Goal: Information Seeking & Learning: Learn about a topic

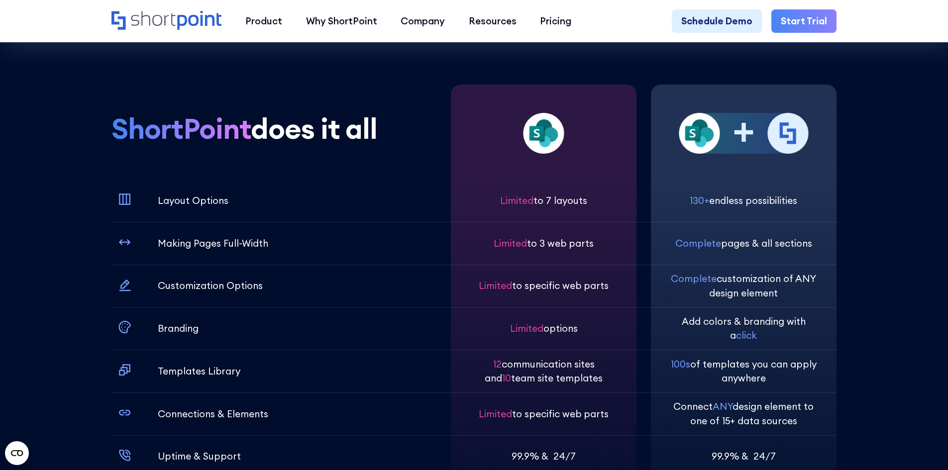
scroll to position [3533, 0]
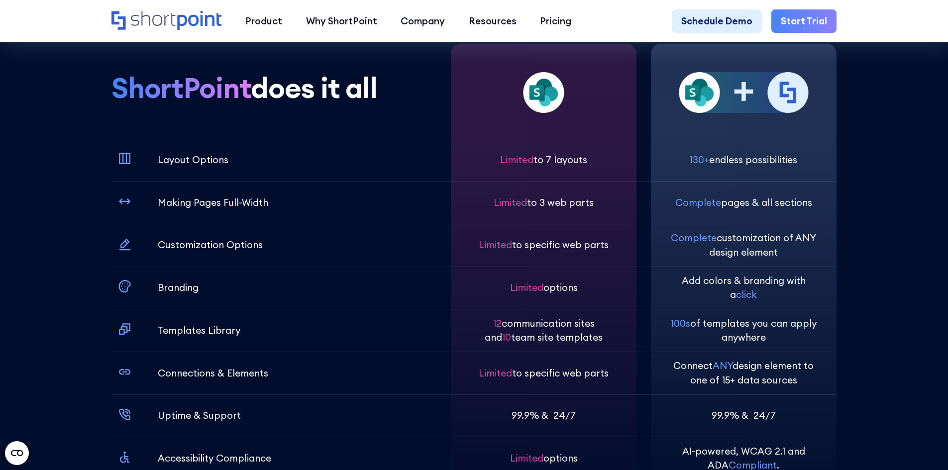
click at [405, 76] on div "ShortPoint does it all Layout Options Making Pages Full-Width Customization Opt…" at bounding box center [273, 276] width 325 height 464
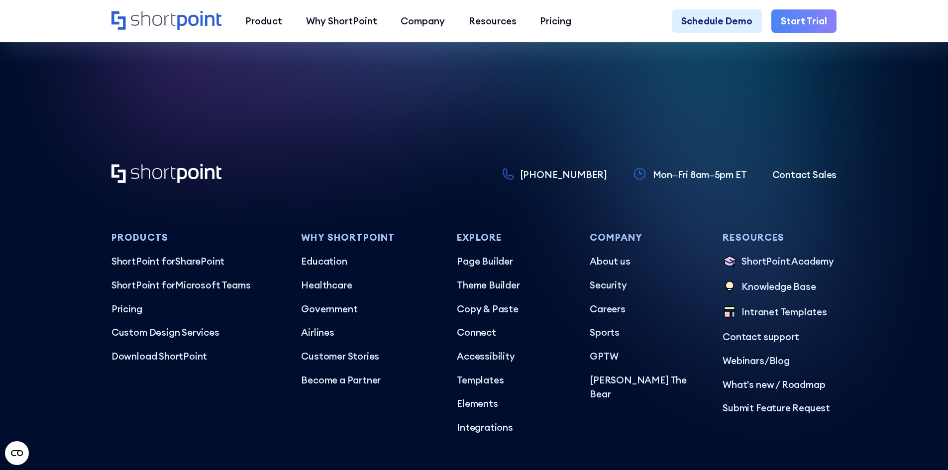
scroll to position [5822, 0]
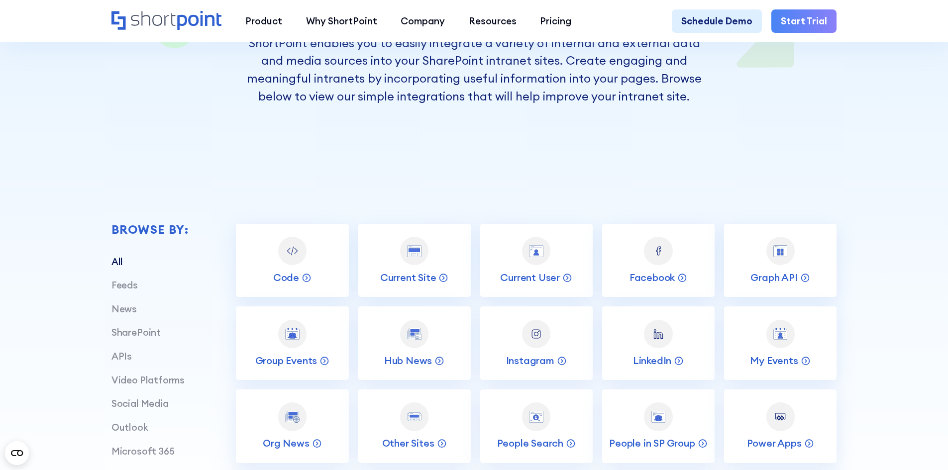
scroll to position [348, 0]
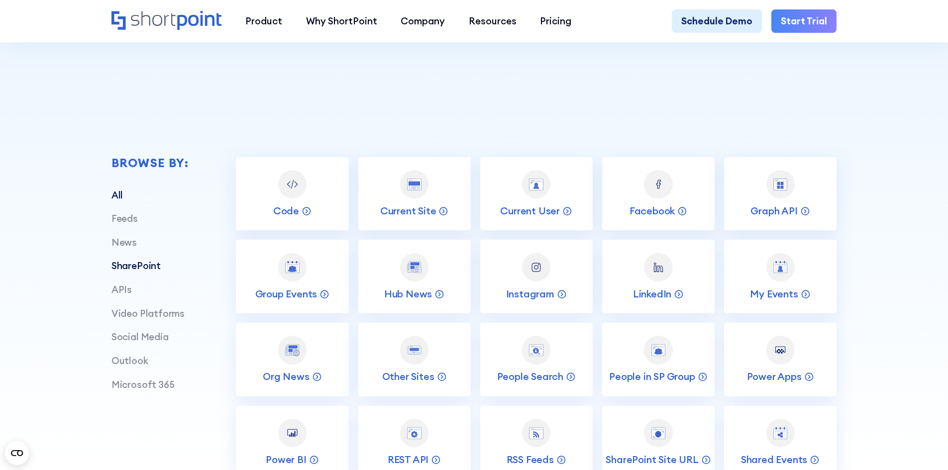
click at [125, 272] on link "SharePoint" at bounding box center [135, 266] width 49 height 12
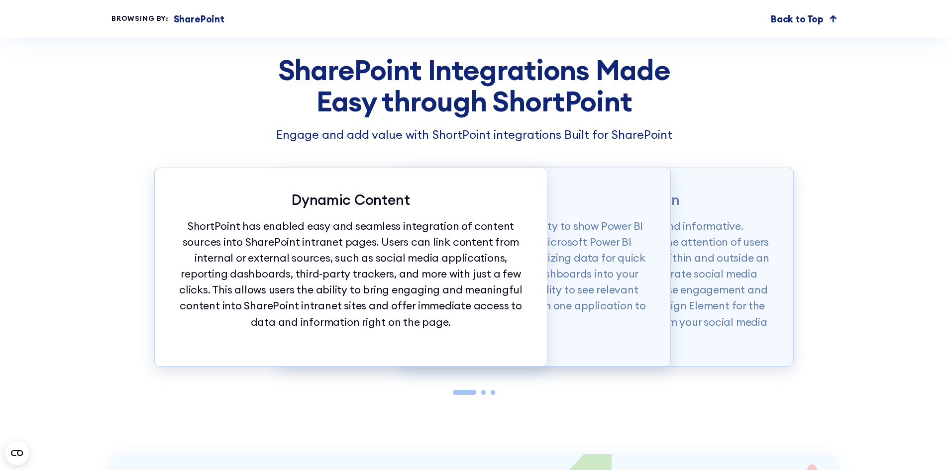
scroll to position [796, 0]
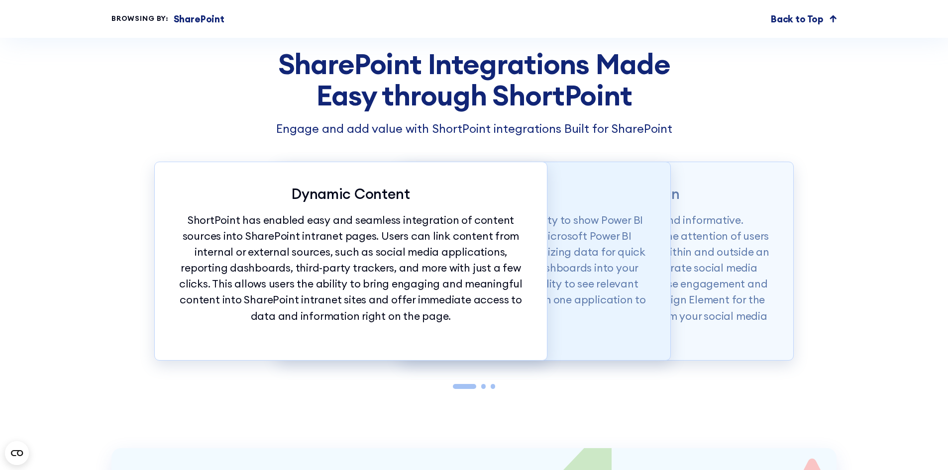
click at [603, 260] on p "One of the most powerful integrations is the ability to show Power BI dashboard…" at bounding box center [474, 268] width 345 height 112
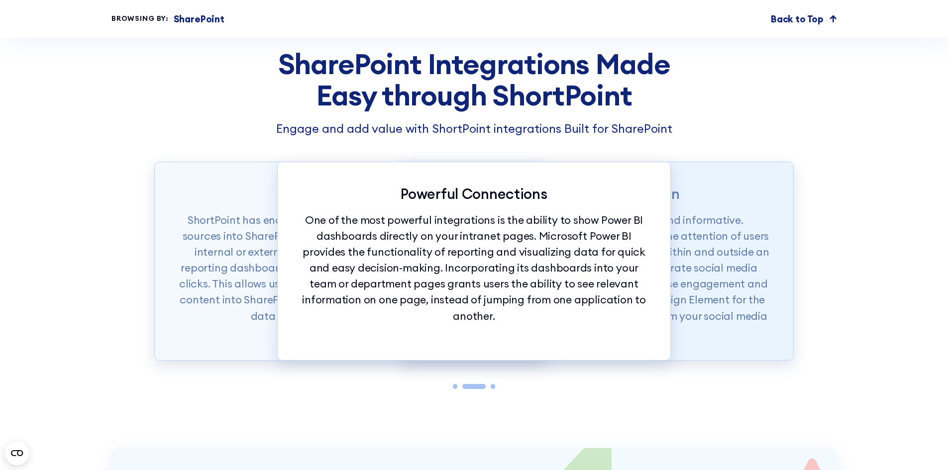
click at [687, 256] on p "Social media content is both entertaining and informative. Corporate social med…" at bounding box center [596, 276] width 345 height 128
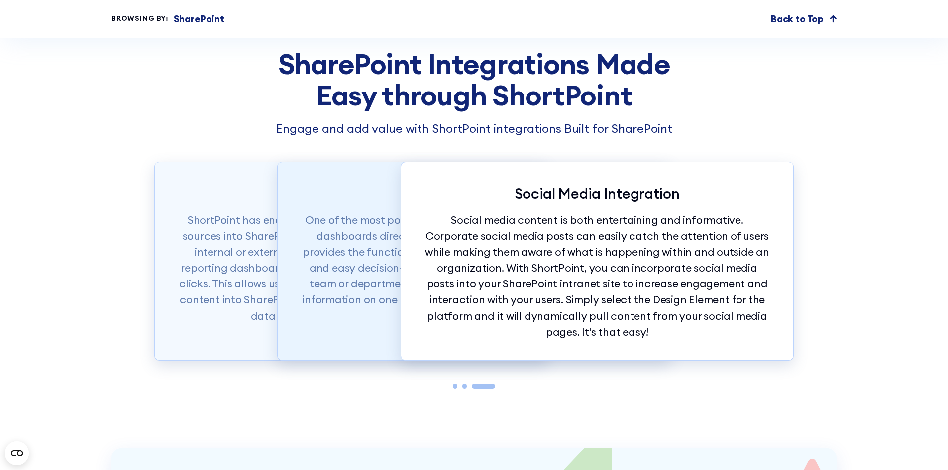
click at [357, 252] on p "One of the most powerful integrations is the ability to show Power BI dashboard…" at bounding box center [474, 268] width 345 height 112
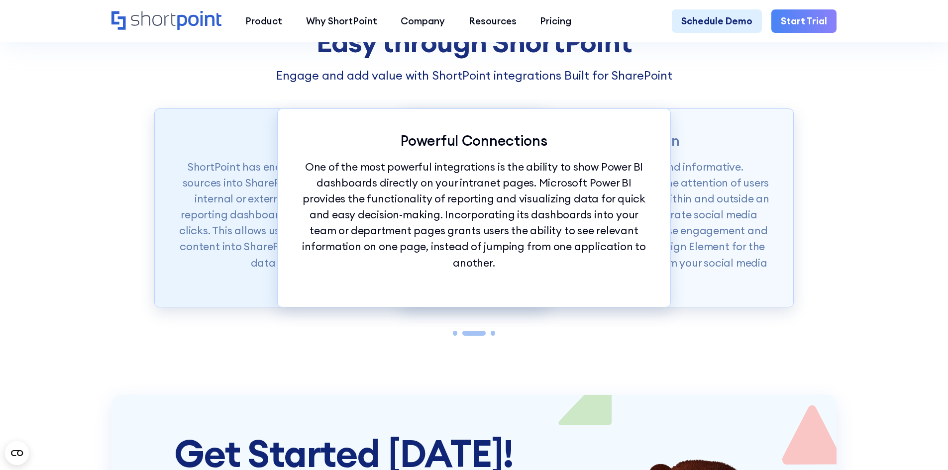
scroll to position [846, 0]
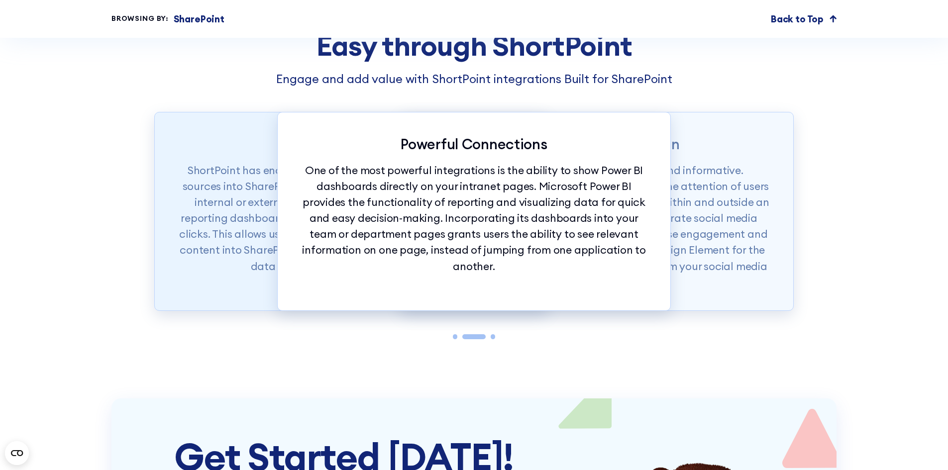
click at [187, 275] on p "ShortPoint has enabled easy and seamless integration of content sources into Sh…" at bounding box center [350, 219] width 345 height 112
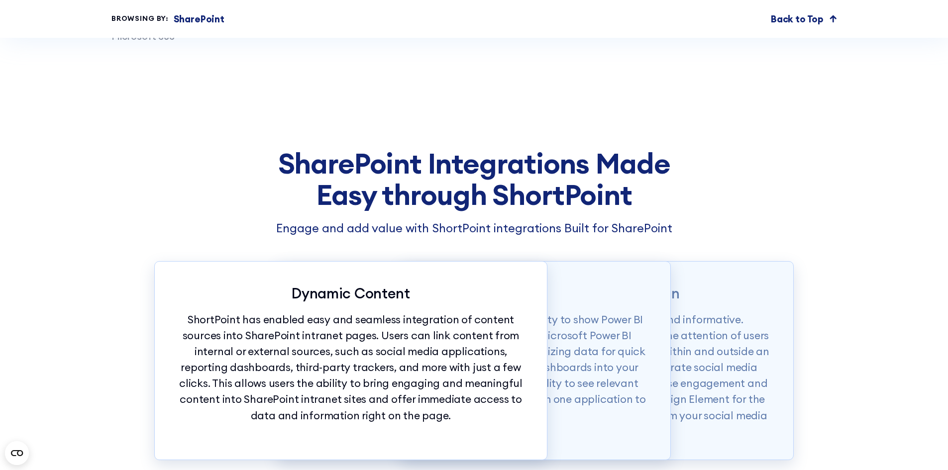
scroll to position [746, 0]
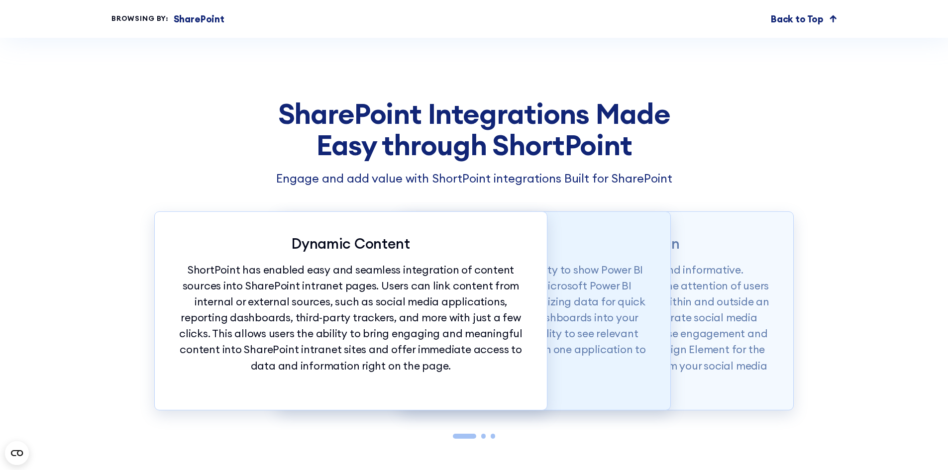
click at [618, 315] on p "One of the most powerful integrations is the ability to show Power BI dashboard…" at bounding box center [474, 318] width 345 height 112
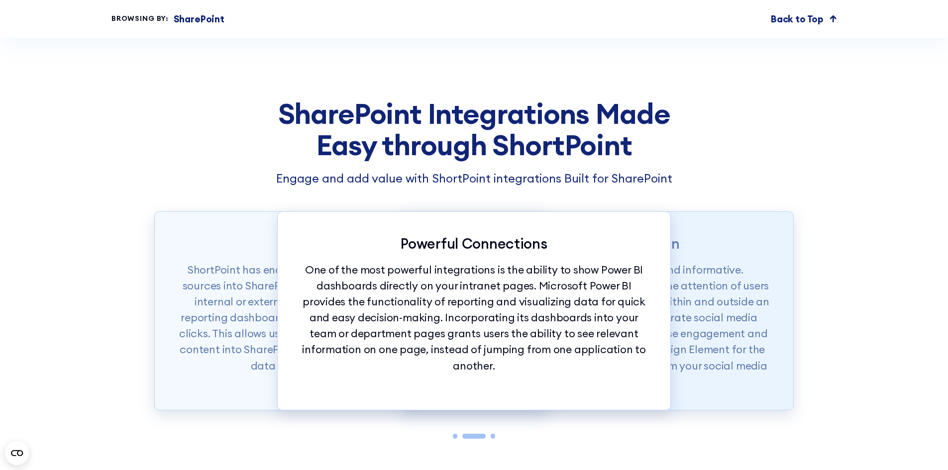
click at [737, 301] on p "Social media content is both entertaining and informative. Corporate social med…" at bounding box center [596, 326] width 345 height 128
